Goal: Task Accomplishment & Management: Manage account settings

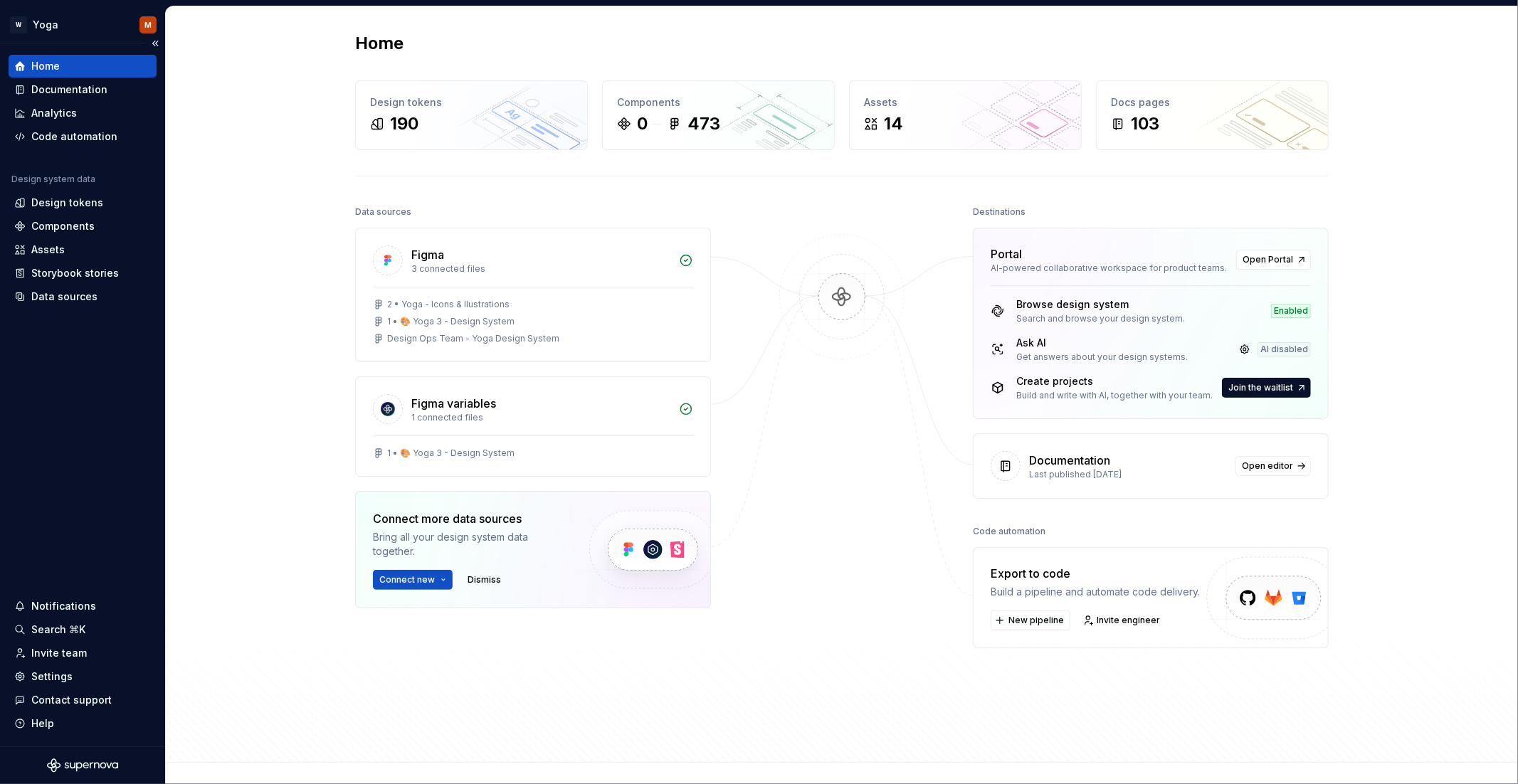
drag, startPoint x: 75, startPoint y: 376, endPoint x: 77, endPoint y: 360, distance: 16.1
click at [75, 375] on div "Home Documentation Analytics Code automation Design system data Design tokens C…" at bounding box center [83, 394] width 165 height 703
click at [98, 135] on div "Code automation" at bounding box center [74, 137] width 86 height 15
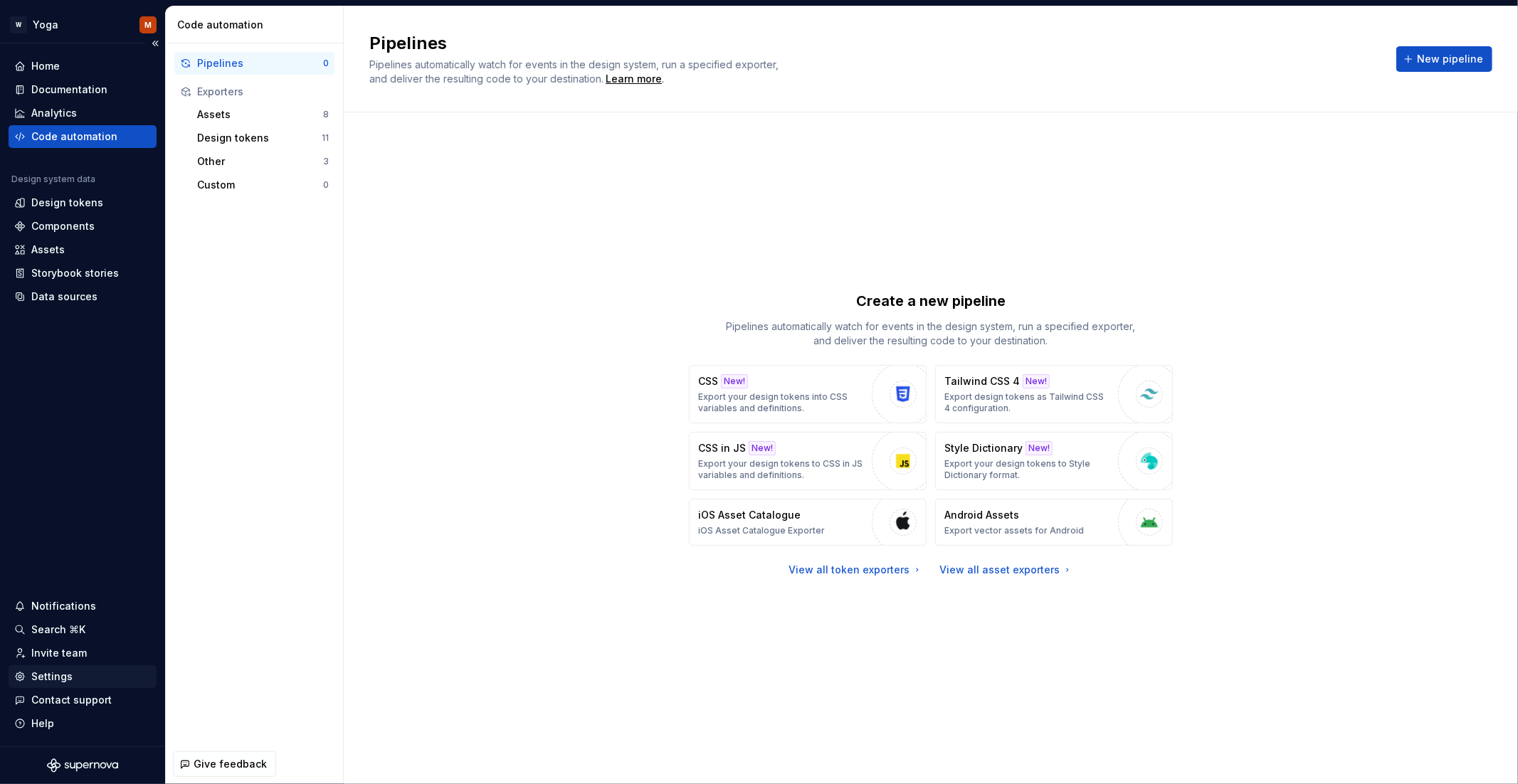
click at [56, 671] on div "Settings" at bounding box center [51, 677] width 41 height 15
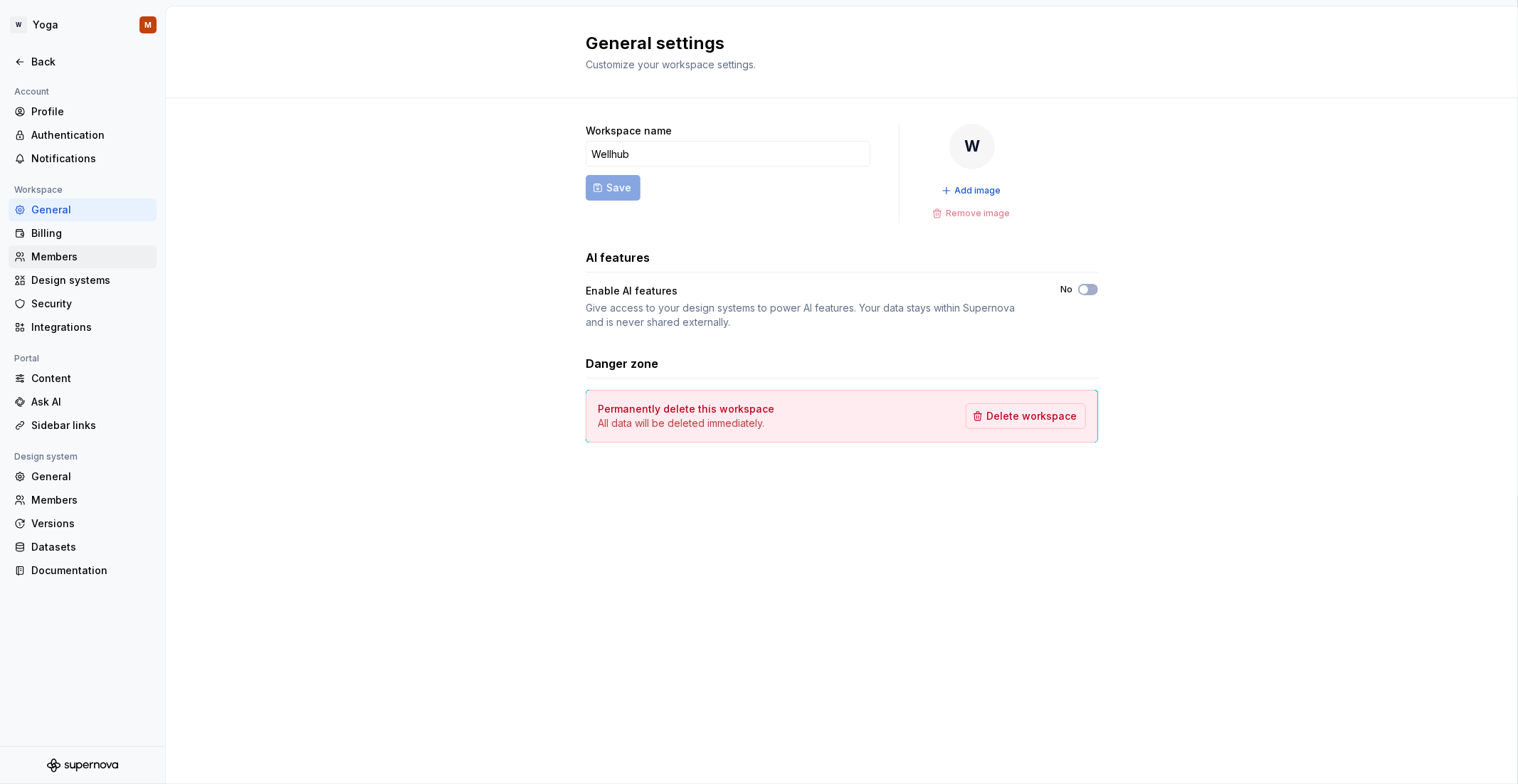
click at [67, 254] on div "Members" at bounding box center [91, 257] width 119 height 15
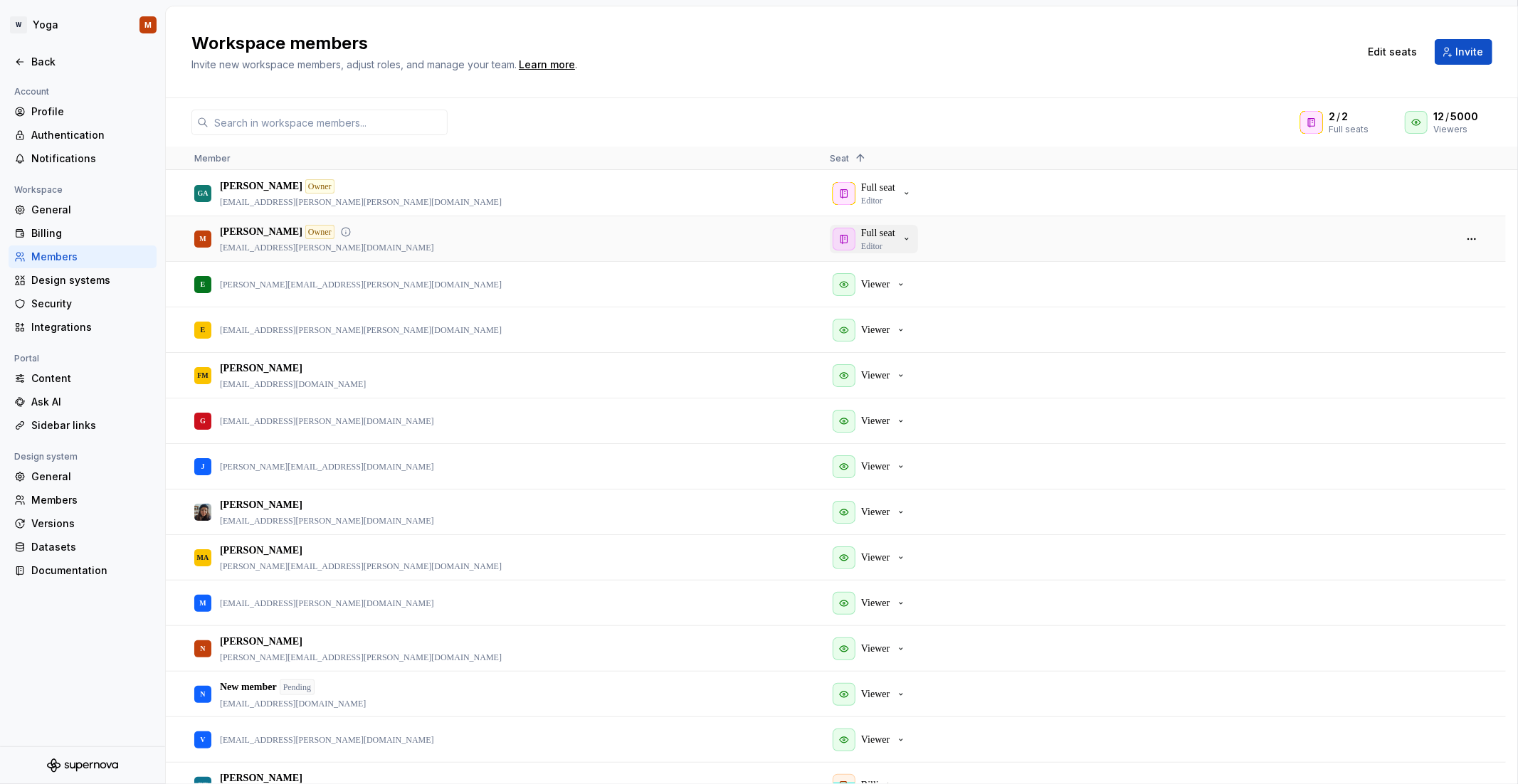
click at [879, 235] on p "Full seat" at bounding box center [878, 234] width 34 height 15
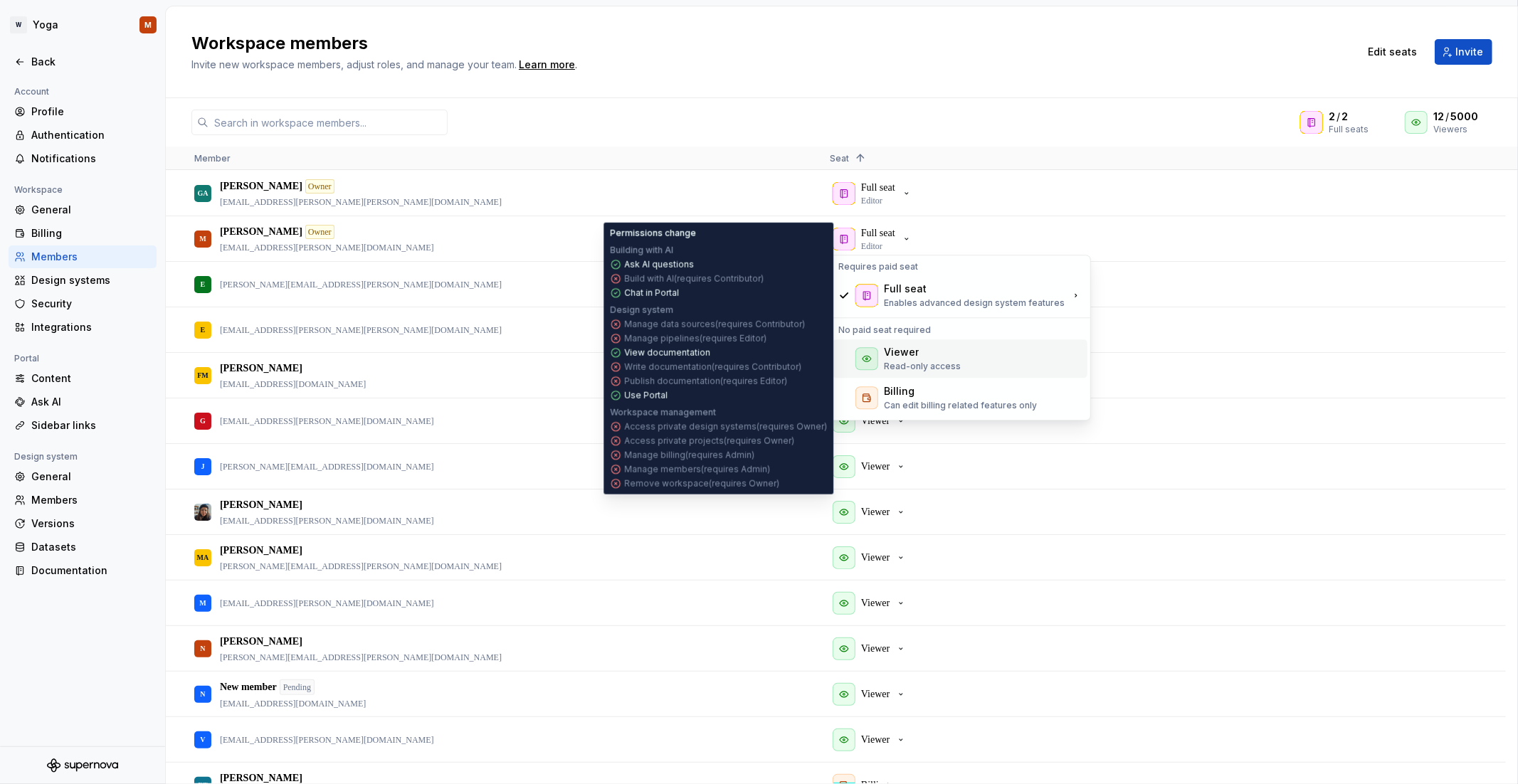
click at [941, 359] on div "Viewer Read-only access" at bounding box center [923, 358] width 77 height 27
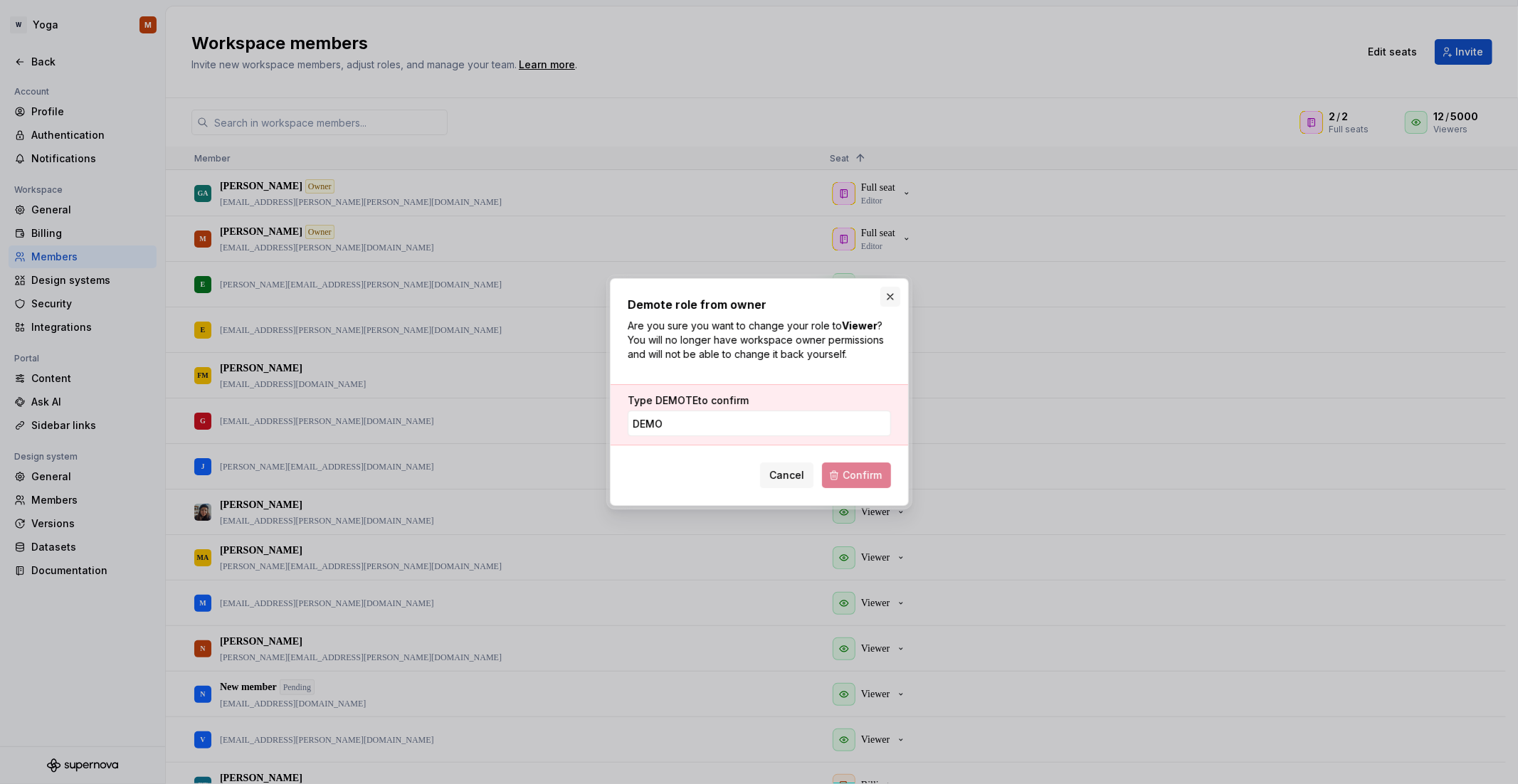
type input "DEMO"
click at [890, 293] on button "button" at bounding box center [891, 297] width 20 height 20
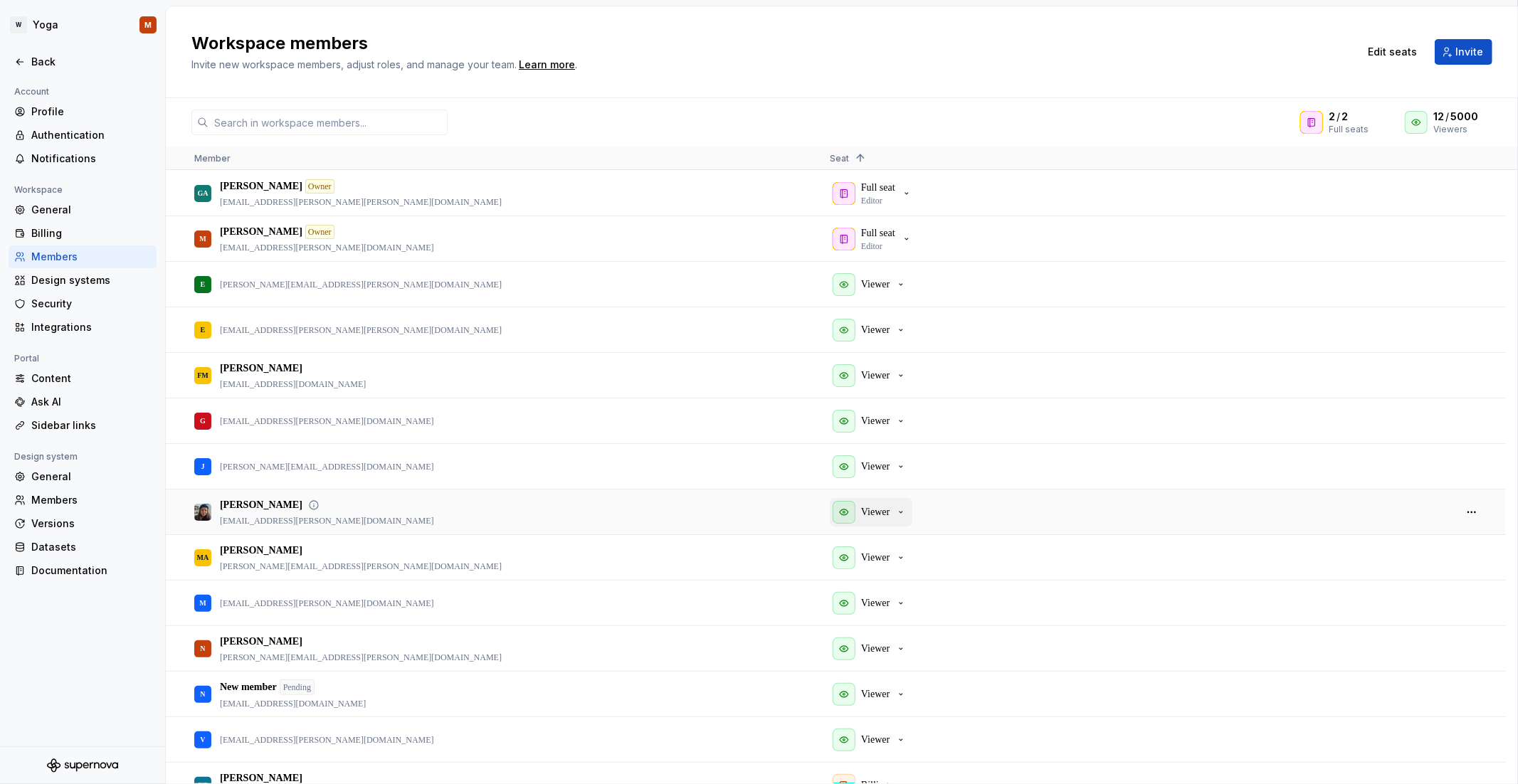
click at [889, 505] on p "Viewer" at bounding box center [875, 513] width 28 height 15
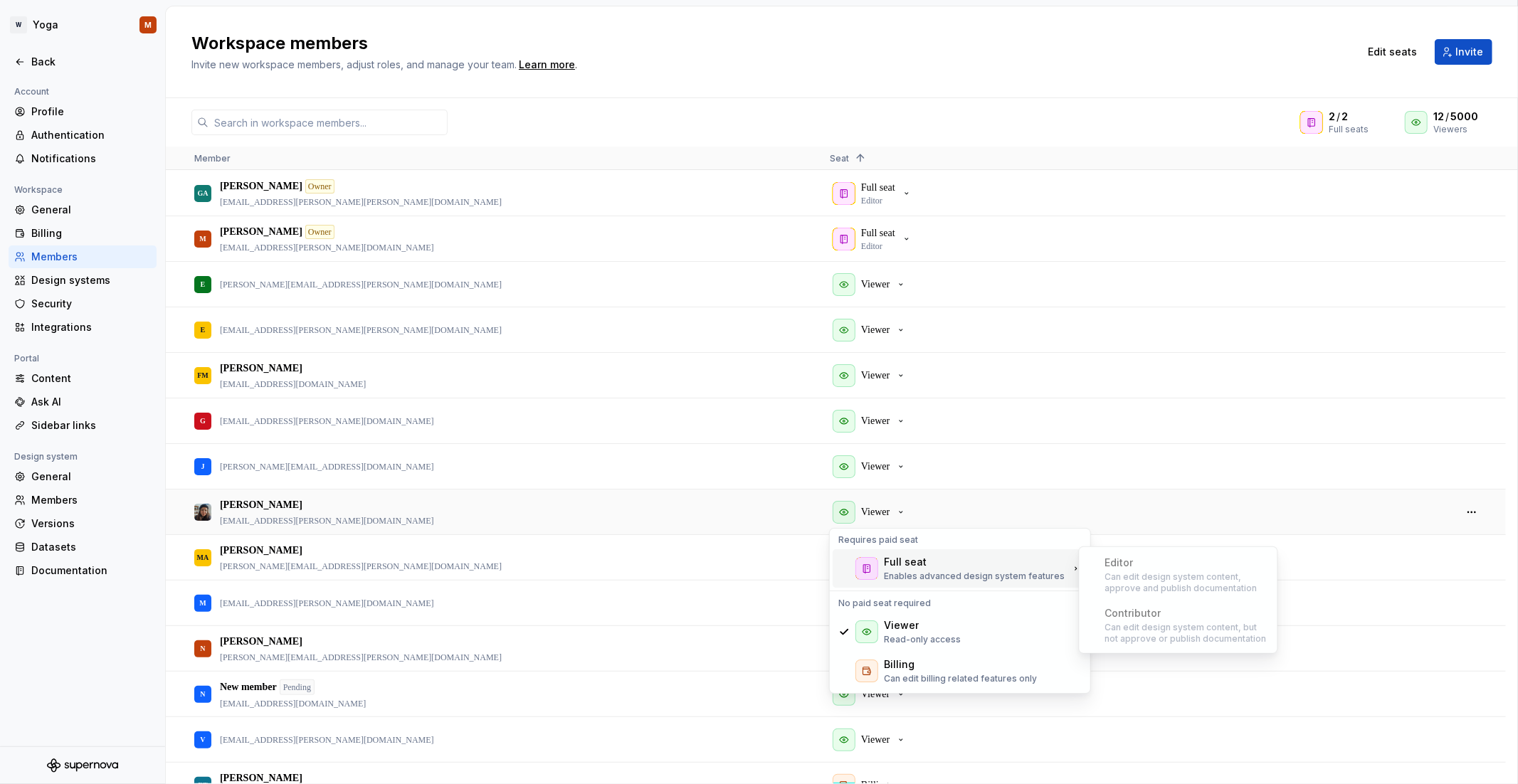
click at [1136, 578] on div "Editor Can edit design system content, approve and publish documentation" at bounding box center [1179, 575] width 193 height 50
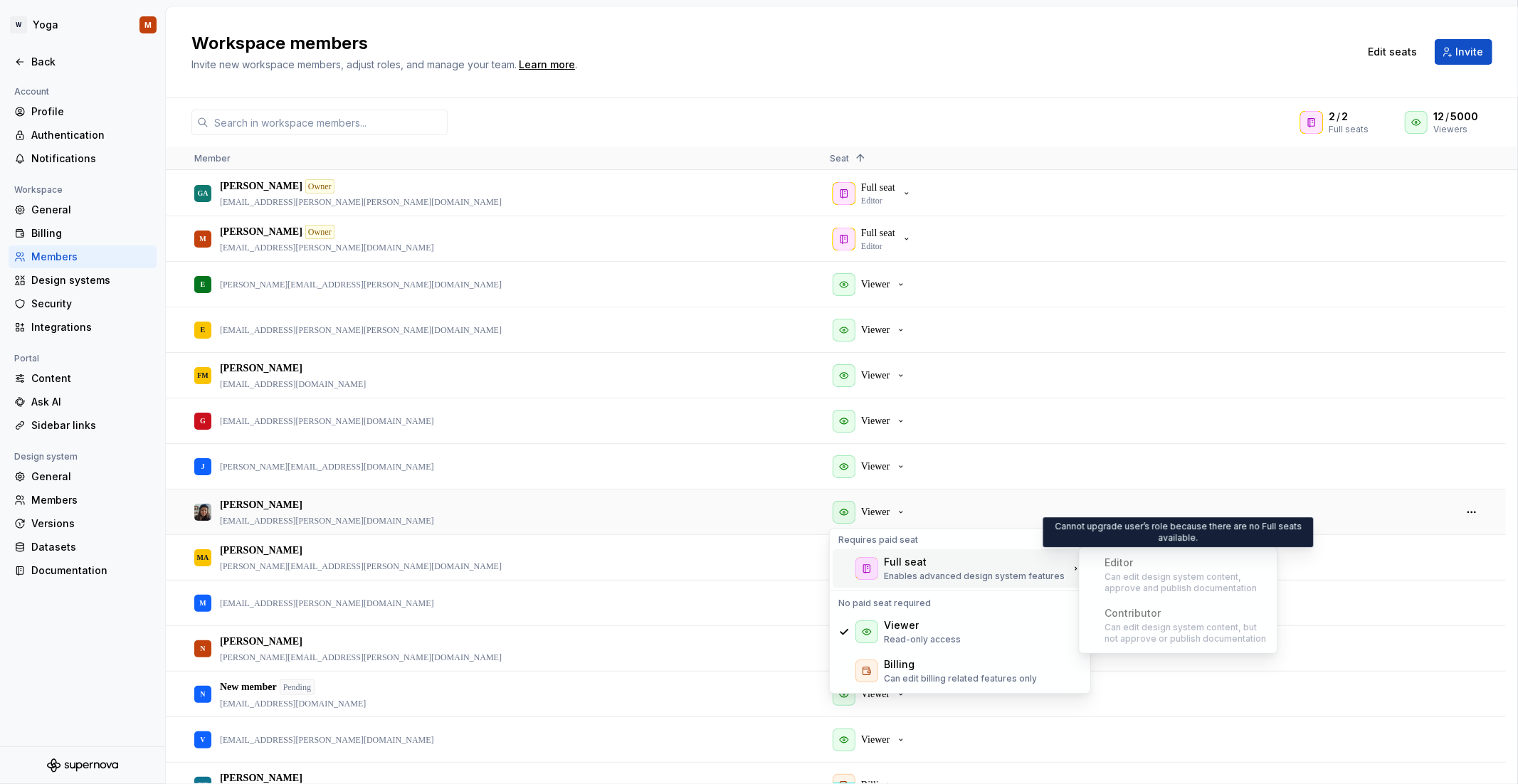
click at [1183, 558] on div "Editor Can edit design system content, approve and publish documentation" at bounding box center [1179, 575] width 193 height 50
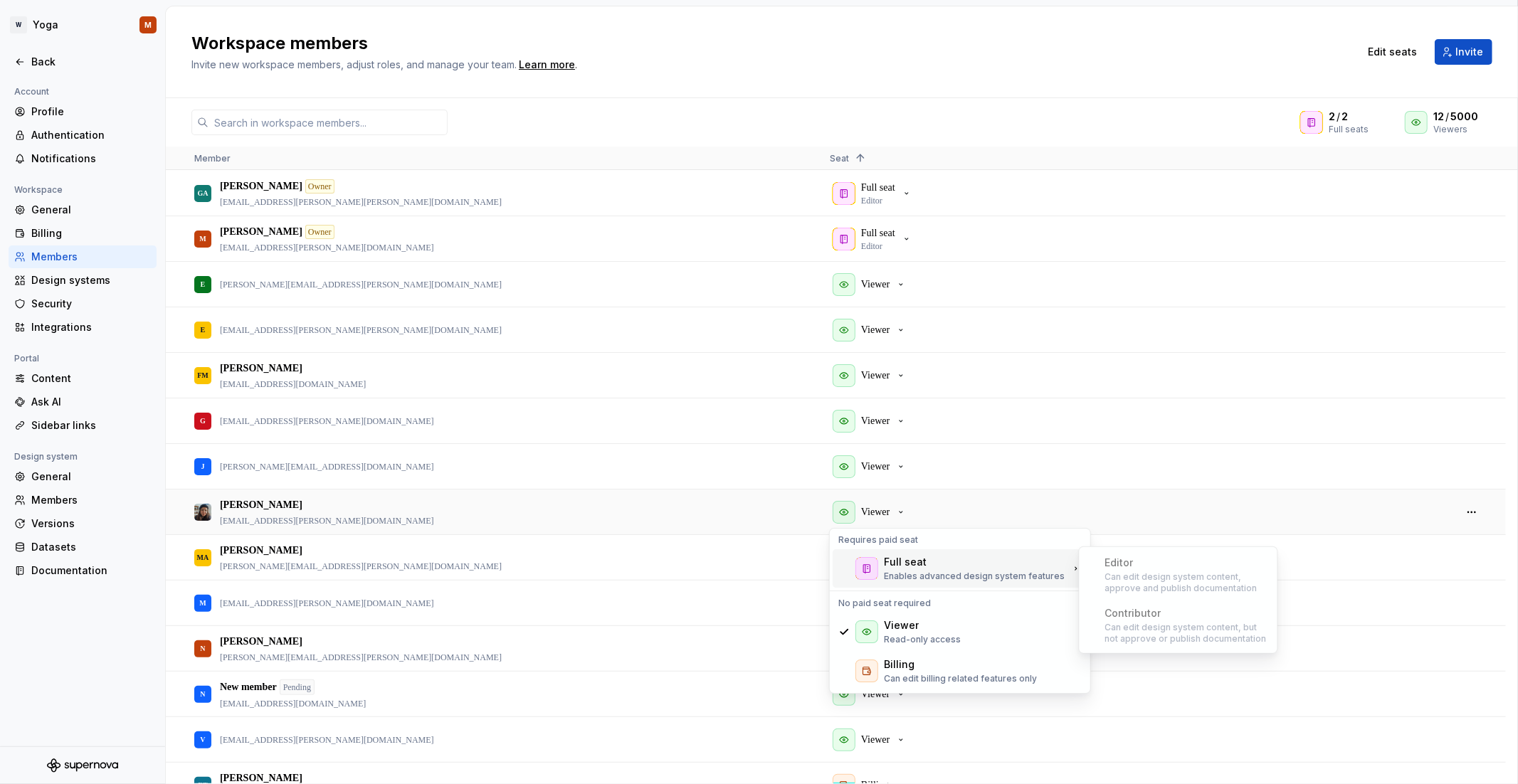
click at [978, 576] on p "Enables advanced design system features" at bounding box center [974, 576] width 181 height 11
click at [902, 242] on div "Full seat Editor" at bounding box center [872, 239] width 80 height 26
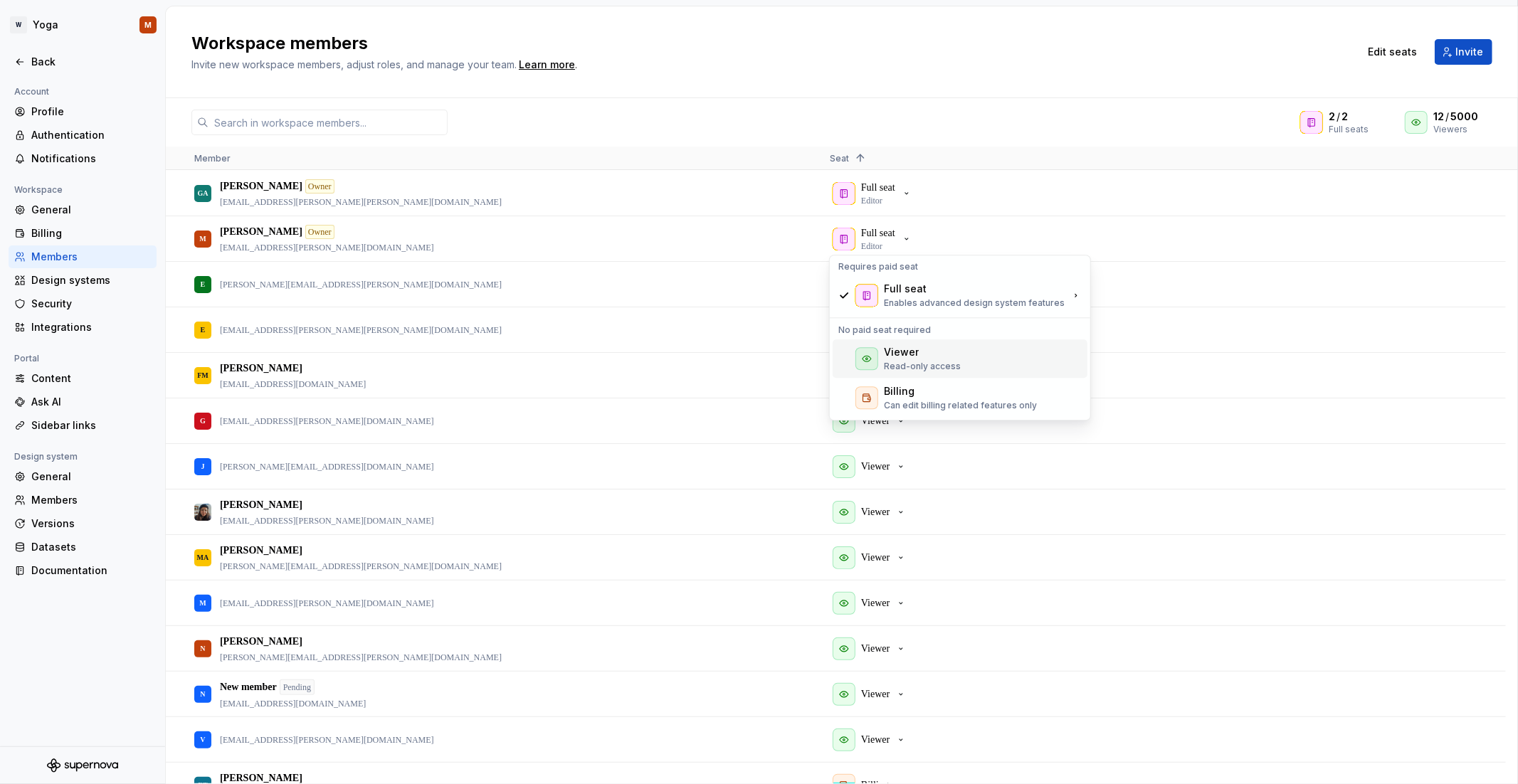
click at [983, 359] on div "Viewer Read-only access" at bounding box center [960, 359] width 255 height 39
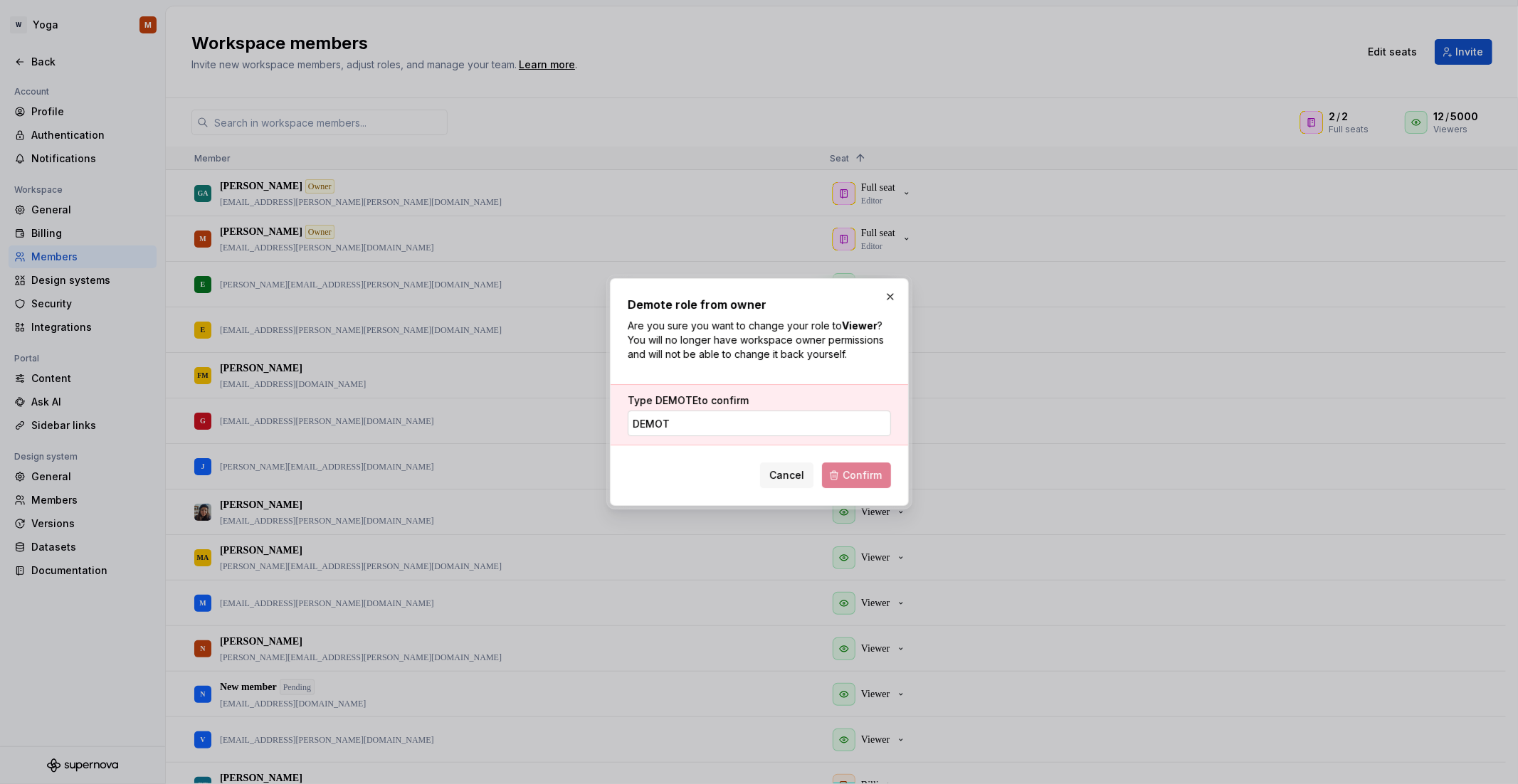
type input "DEMOTE"
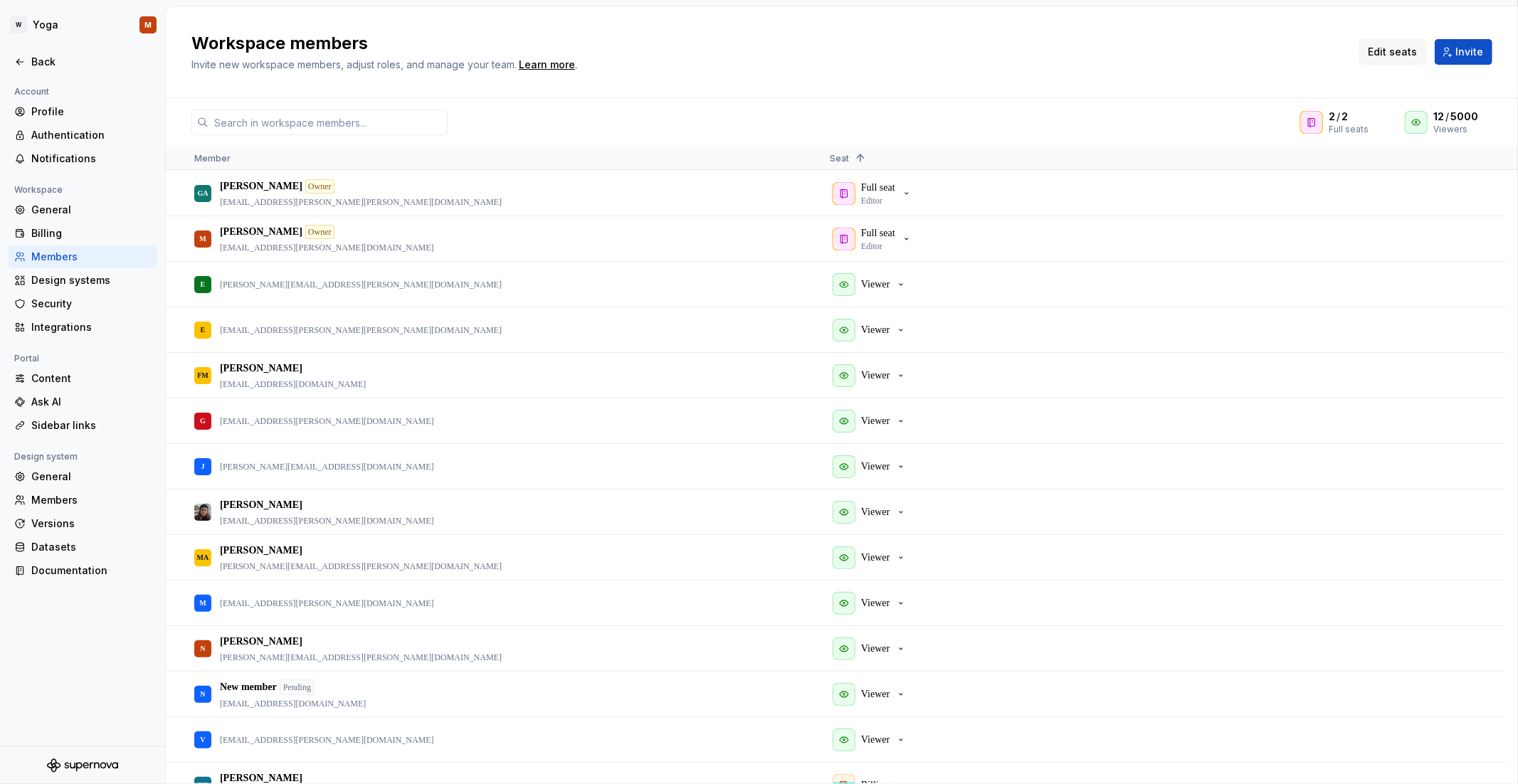
click at [1381, 50] on span "Edit seats" at bounding box center [1393, 52] width 50 height 15
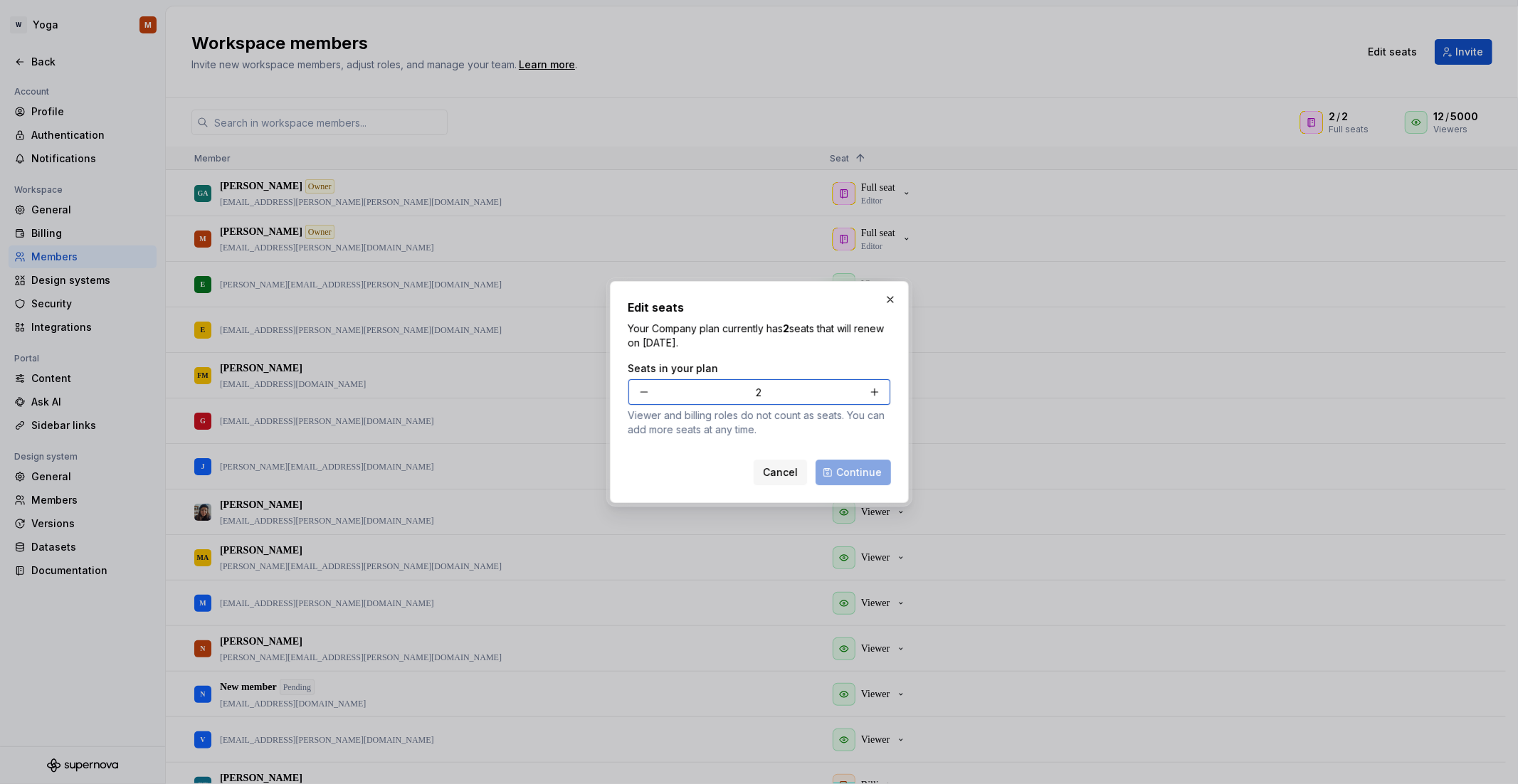
click at [707, 396] on input "2" at bounding box center [759, 392] width 205 height 26
click at [885, 293] on button "button" at bounding box center [891, 300] width 20 height 20
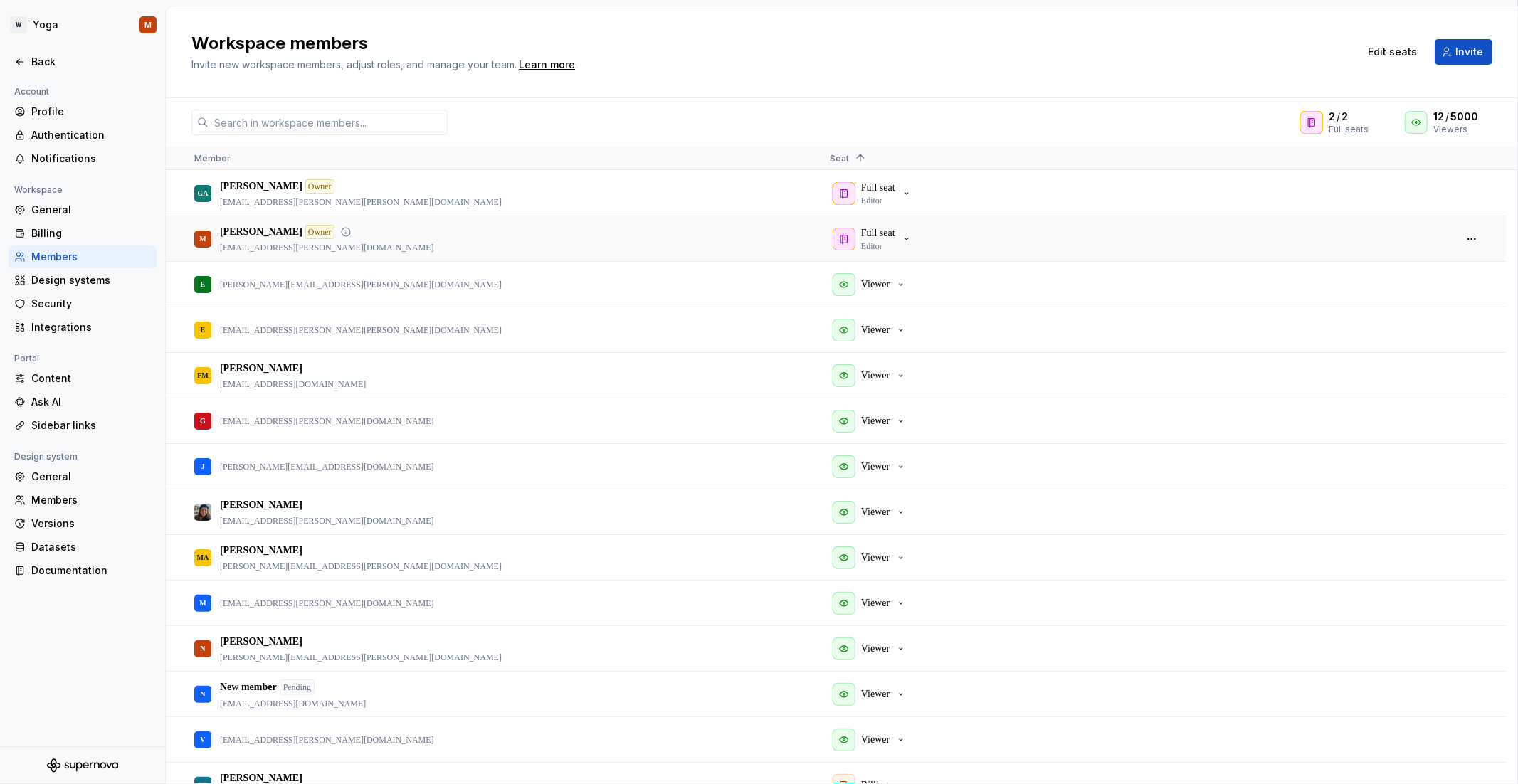
click at [902, 217] on div "Full seat Editor" at bounding box center [1136, 238] width 613 height 43
click at [895, 226] on p "Full seat" at bounding box center [878, 234] width 34 height 15
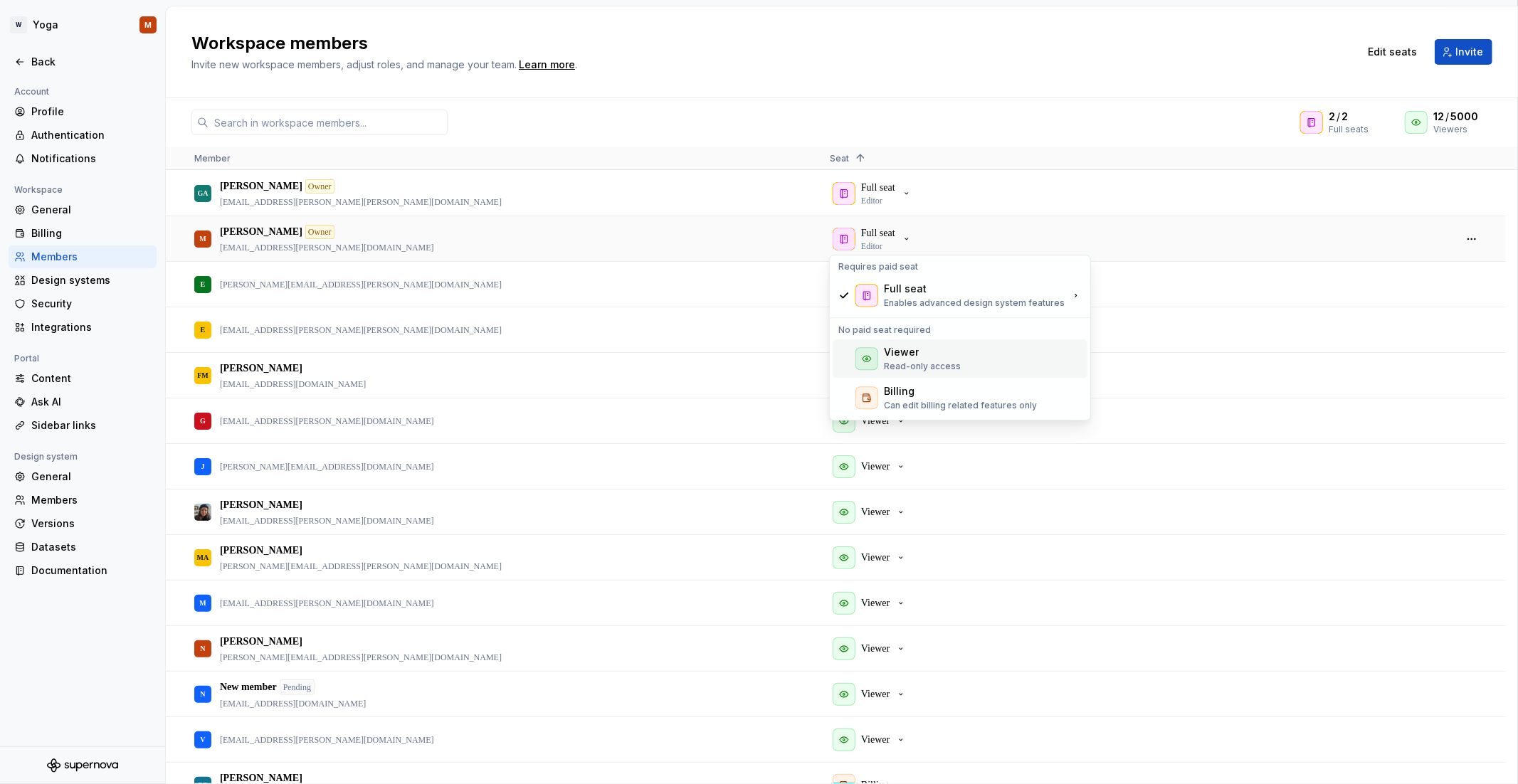
click at [924, 354] on div "Viewer" at bounding box center [923, 352] width 77 height 15
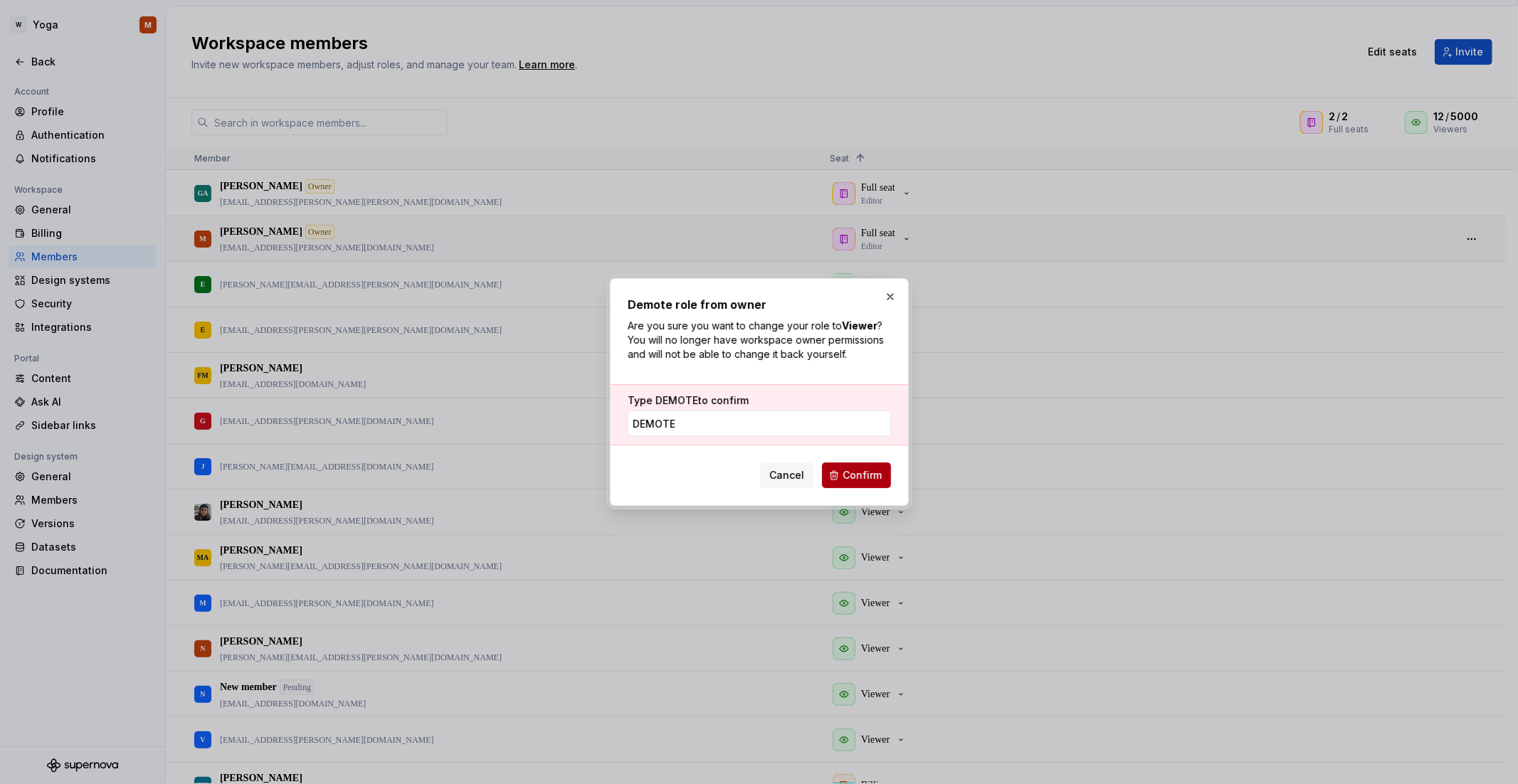
type input "DEMOTE"
click at [866, 484] on button "Confirm" at bounding box center [856, 475] width 69 height 26
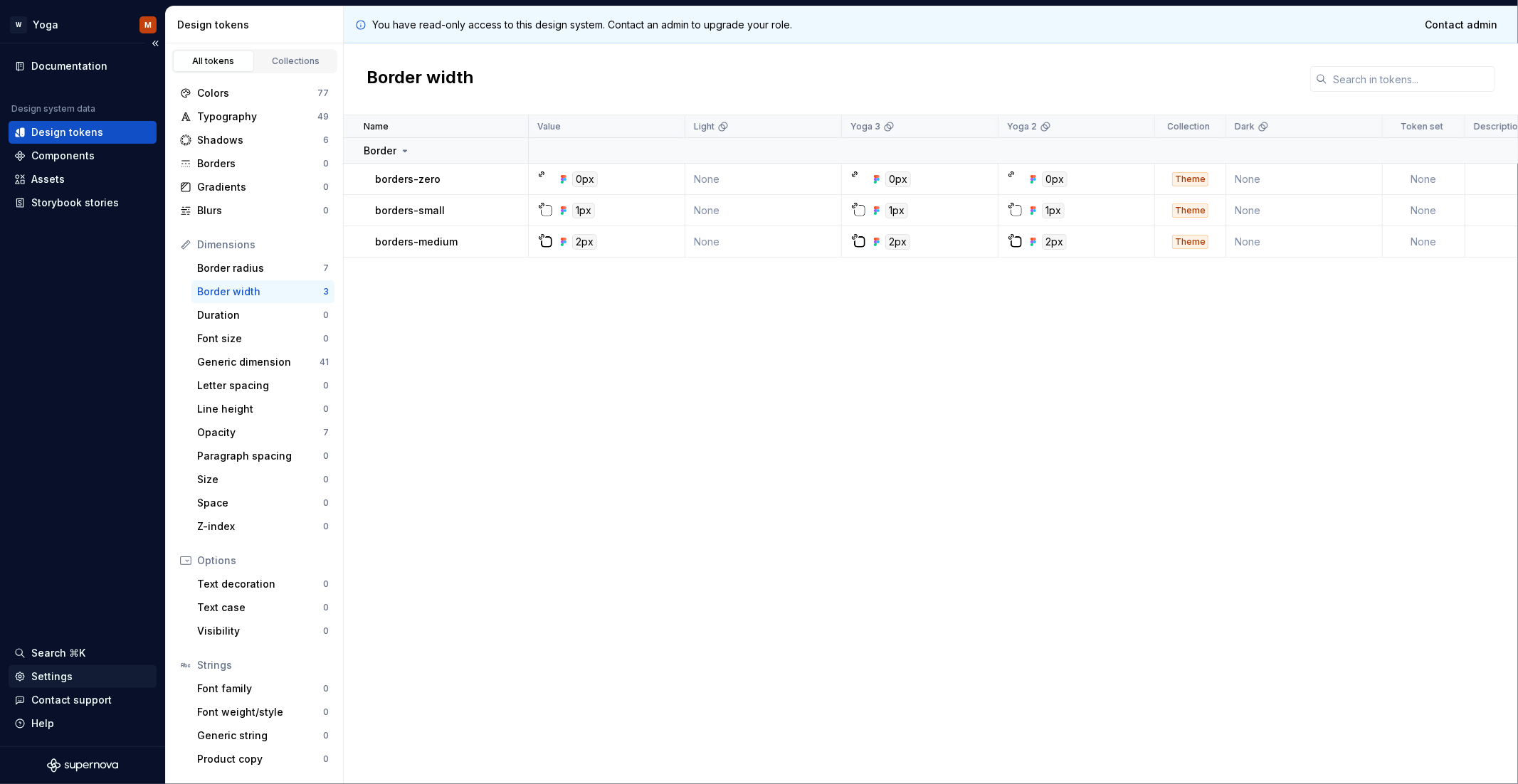
click at [49, 679] on div "Settings" at bounding box center [51, 677] width 41 height 15
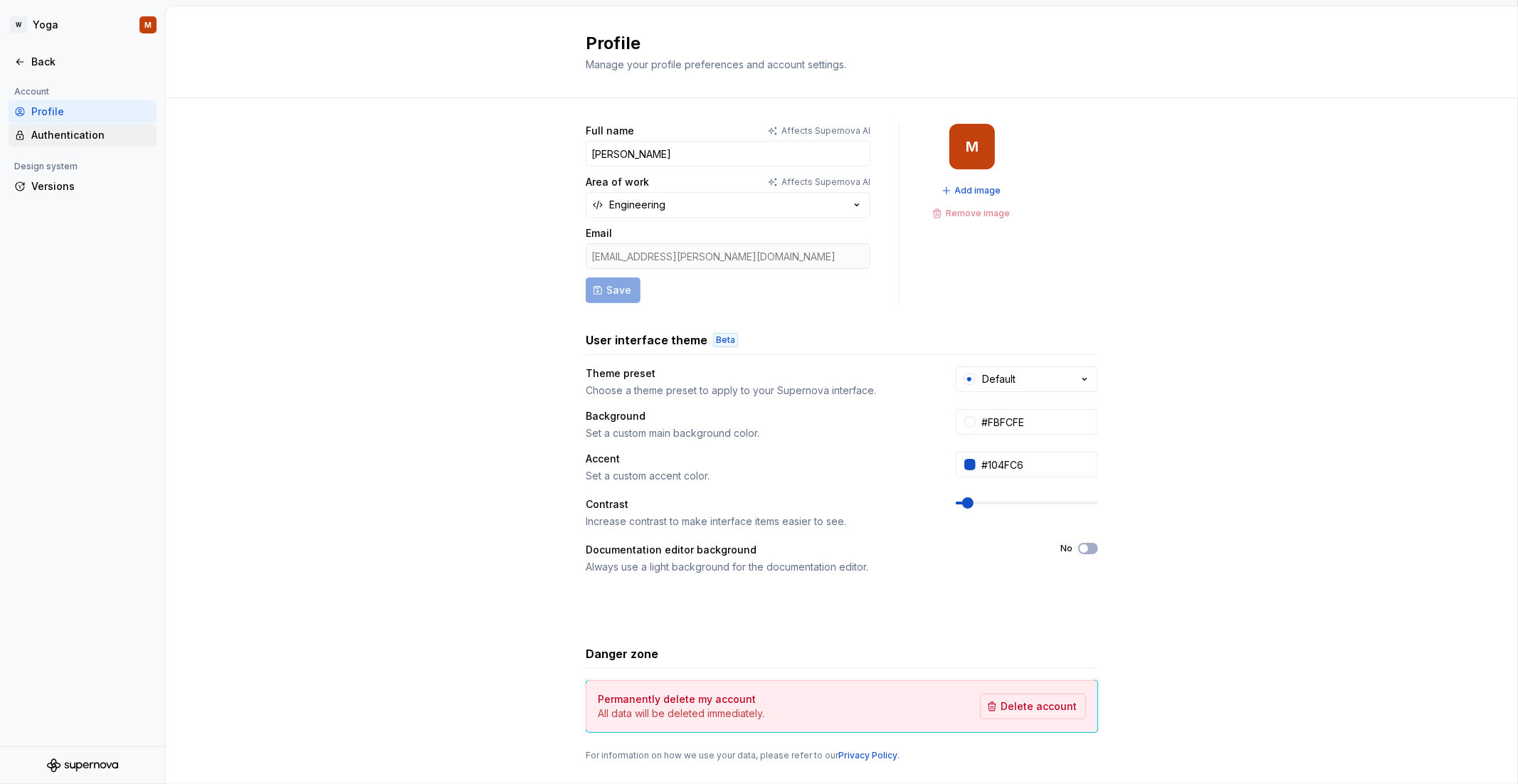
click at [96, 138] on div "Authentication" at bounding box center [91, 136] width 119 height 15
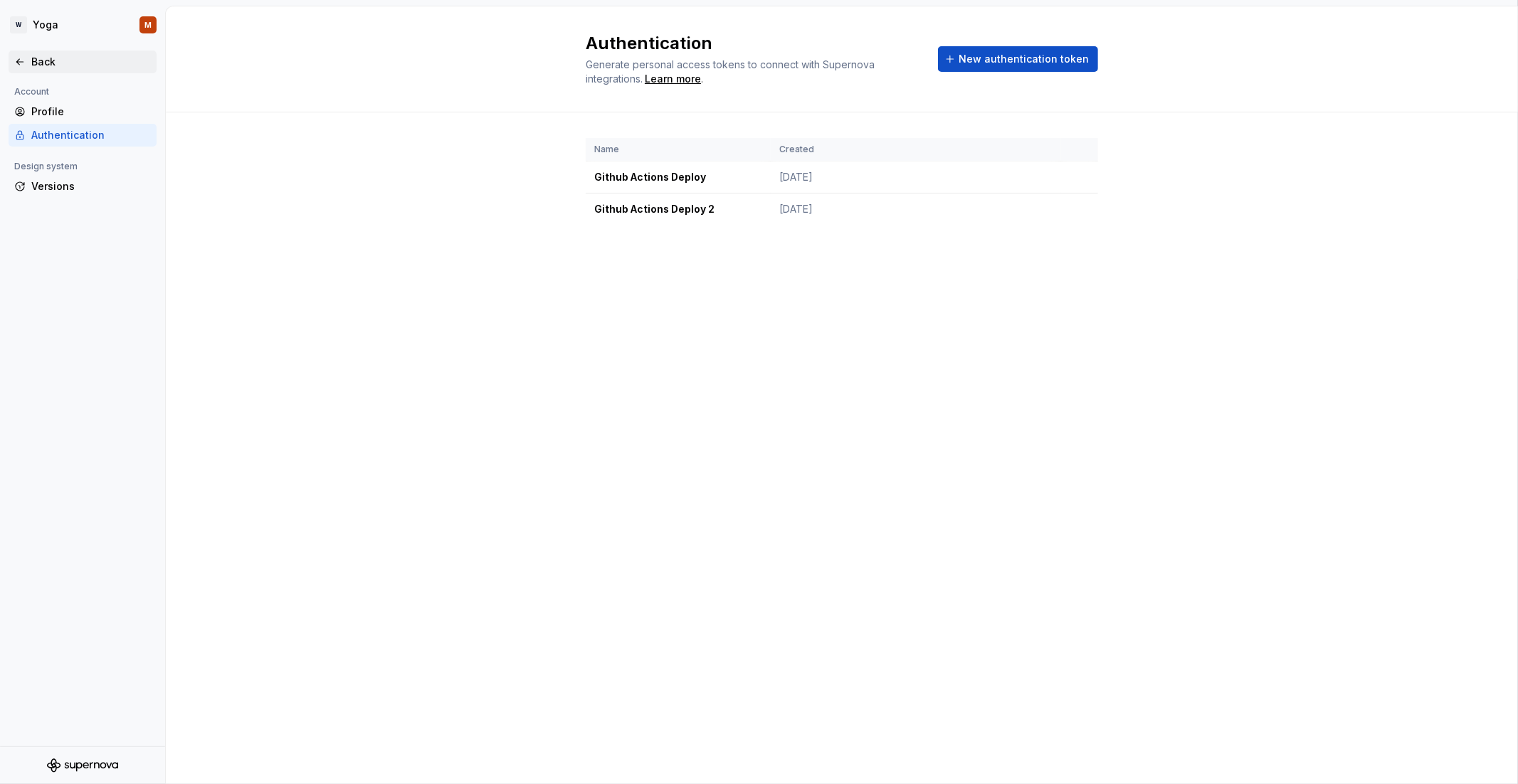
click at [27, 53] on div "Back" at bounding box center [82, 61] width 148 height 23
